Goal: Transaction & Acquisition: Purchase product/service

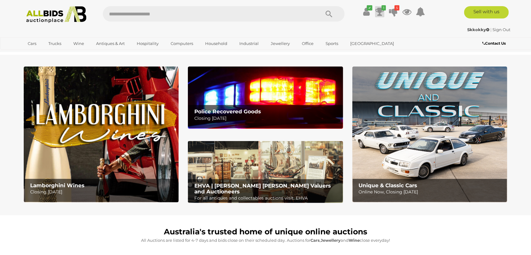
click at [381, 9] on icon at bounding box center [379, 11] width 9 height 11
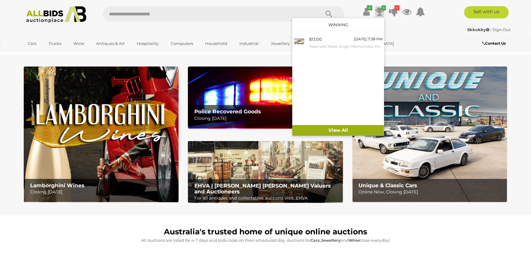
click at [336, 129] on link "View All" at bounding box center [338, 130] width 92 height 11
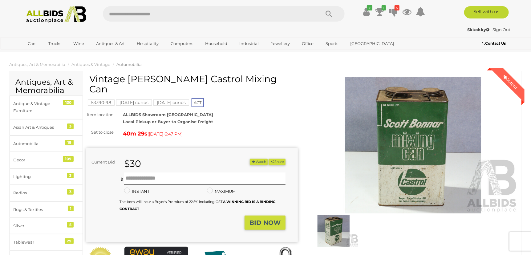
drag, startPoint x: 128, startPoint y: 78, endPoint x: 295, endPoint y: 79, distance: 166.6
click at [295, 79] on h1 "Vintage [PERSON_NAME] Castrol Mixing Can" at bounding box center [192, 84] width 207 height 20
copy h1 "Scott Bonnar Castrol Mixing Can"
click at [133, 172] on input "text" at bounding box center [204, 178] width 161 height 12
type input "**"
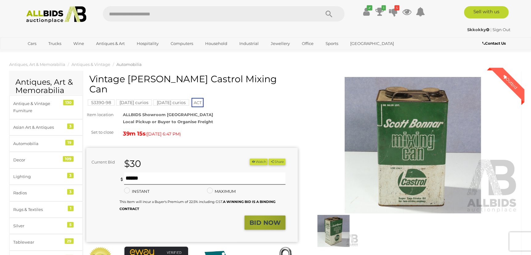
click at [257, 219] on strong "BID NOW" at bounding box center [264, 222] width 31 height 7
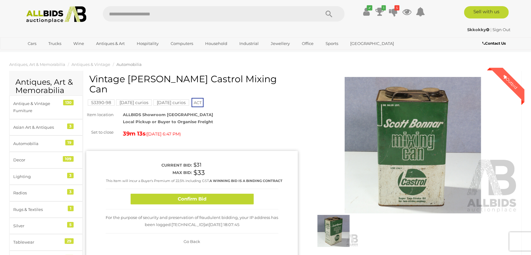
click at [189, 195] on button "Confirm Bid" at bounding box center [192, 199] width 123 height 11
